Goal: Check status

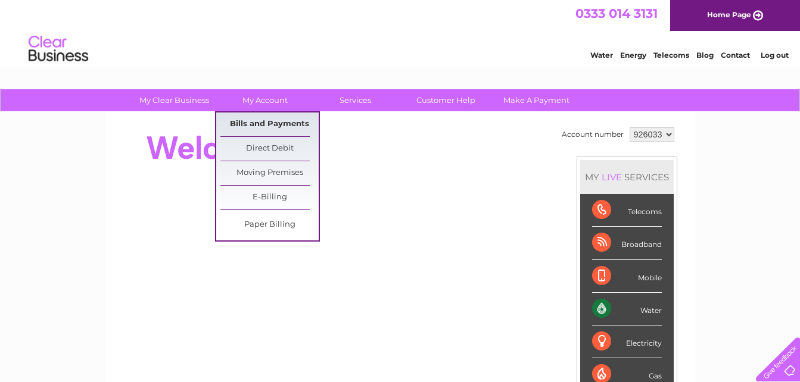
click at [281, 124] on link "Bills and Payments" at bounding box center [269, 125] width 98 height 24
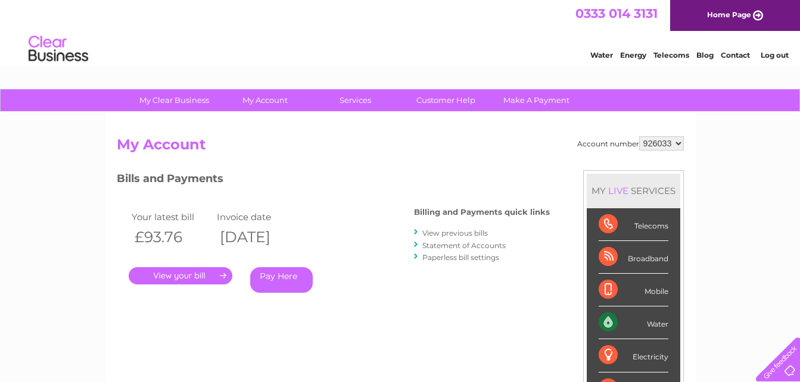
click at [192, 281] on link "." at bounding box center [181, 275] width 104 height 17
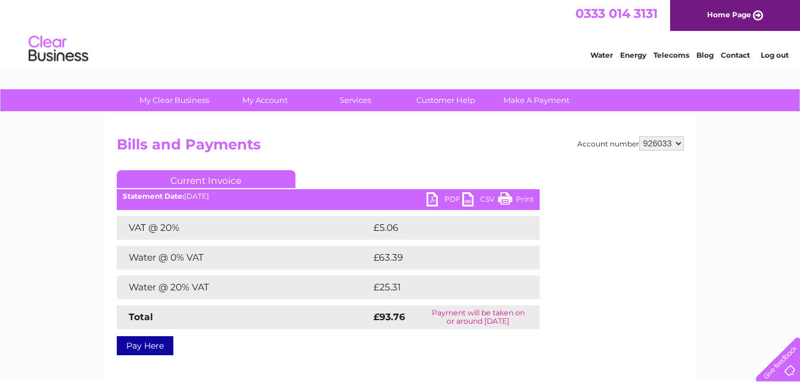
click at [525, 200] on link "Print" at bounding box center [516, 200] width 36 height 17
